Goal: Task Accomplishment & Management: Manage account settings

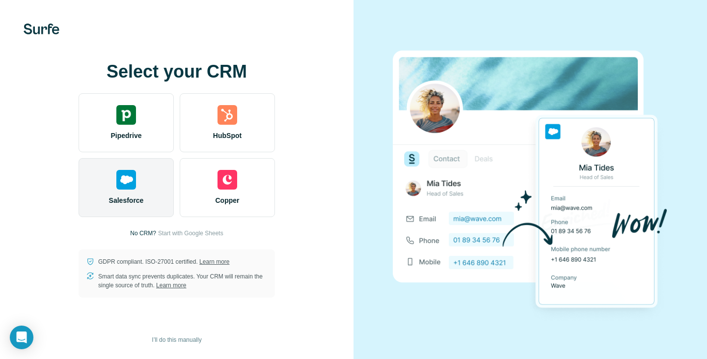
click at [129, 196] on span "Salesforce" at bounding box center [126, 200] width 35 height 10
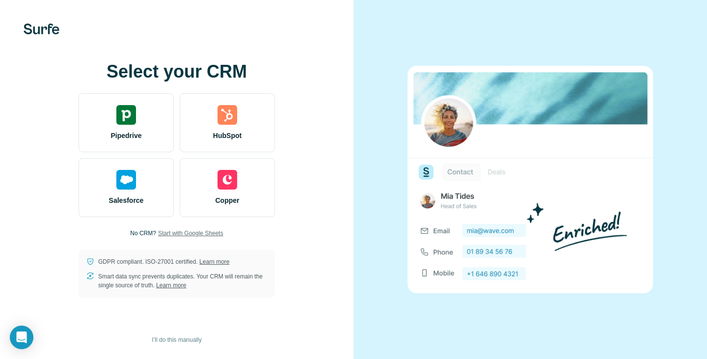
click at [210, 231] on span "Start with Google Sheets" at bounding box center [190, 233] width 65 height 9
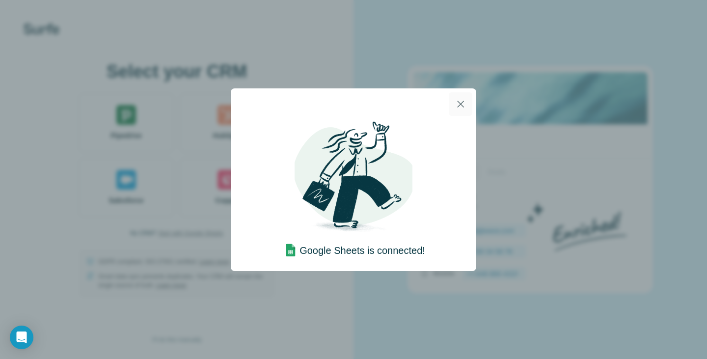
click at [459, 104] on icon "button" at bounding box center [461, 104] width 12 height 12
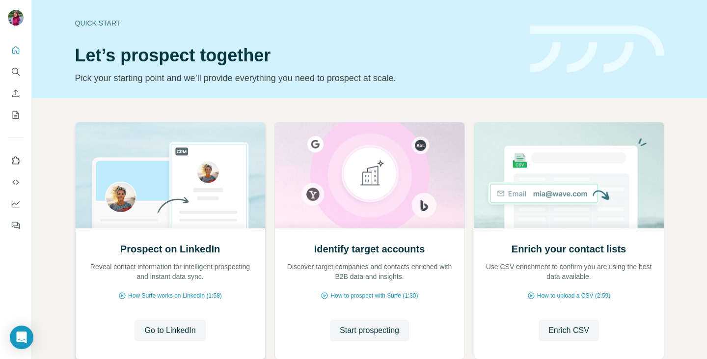
scroll to position [63, 0]
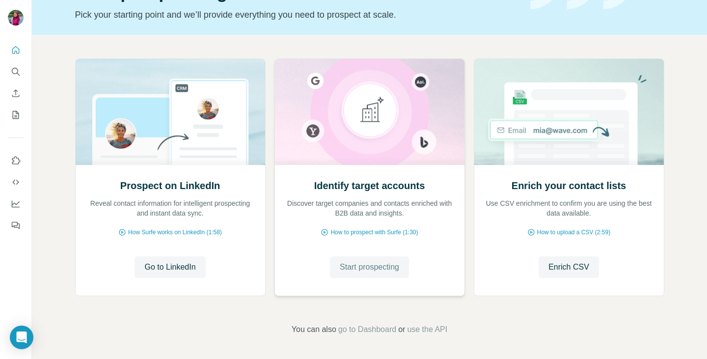
click at [367, 264] on span "Start prospecting" at bounding box center [369, 267] width 59 height 12
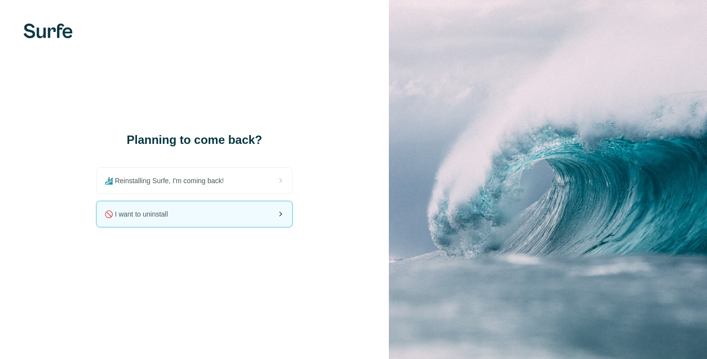
click at [240, 215] on div "🚫 I want to uninstall" at bounding box center [194, 214] width 195 height 26
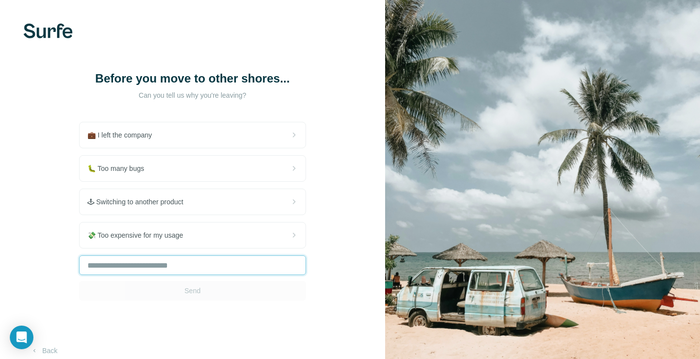
click at [243, 260] on input "text" at bounding box center [192, 265] width 227 height 20
type input "**********"
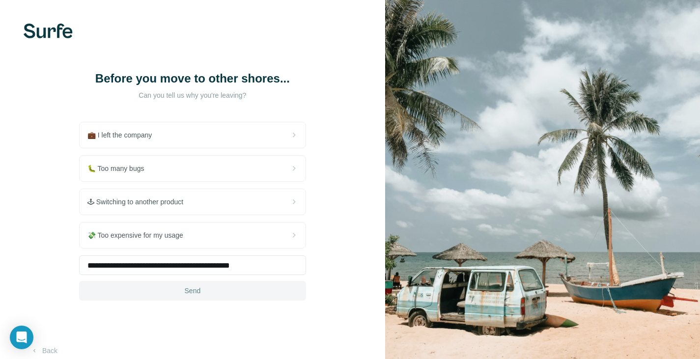
click at [259, 291] on button "Send" at bounding box center [192, 291] width 227 height 20
